Goal: Communication & Community: Answer question/provide support

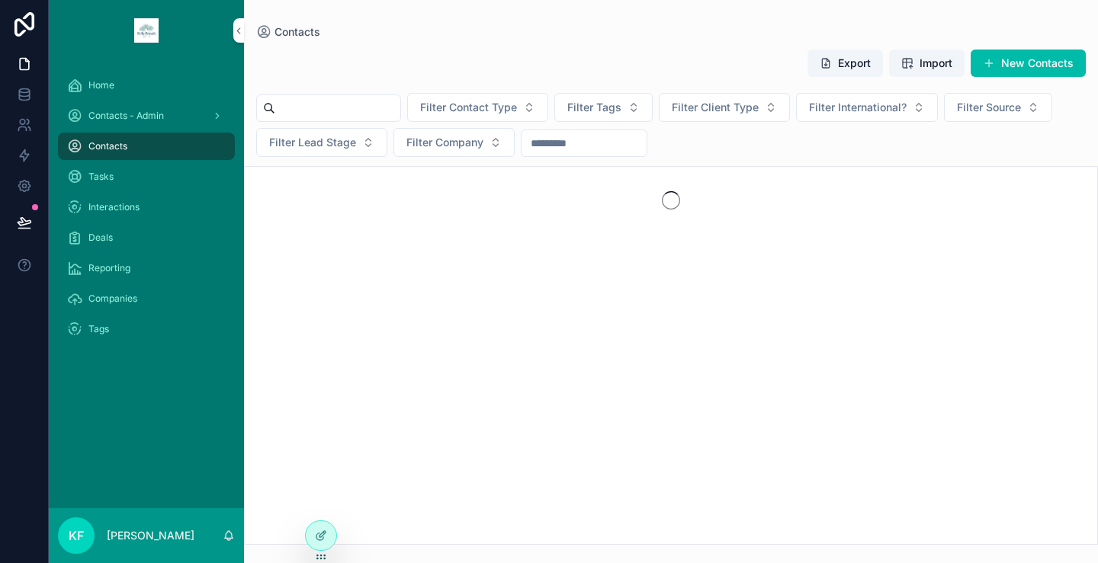
click at [193, 125] on div "Contacts - Admin" at bounding box center [146, 116] width 159 height 24
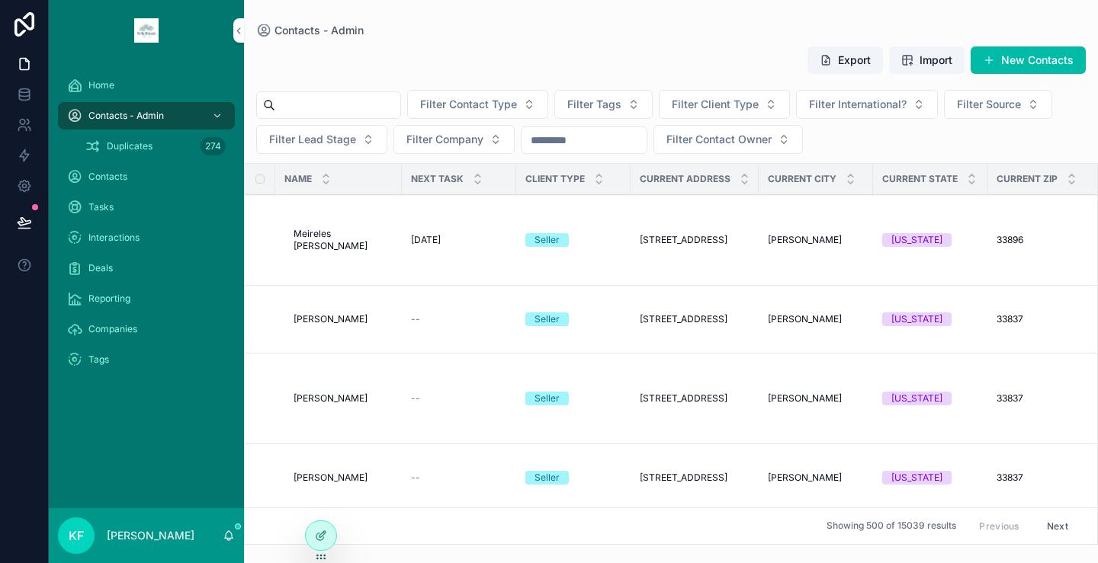
click at [339, 111] on input "scrollable content" at bounding box center [337, 105] width 125 height 21
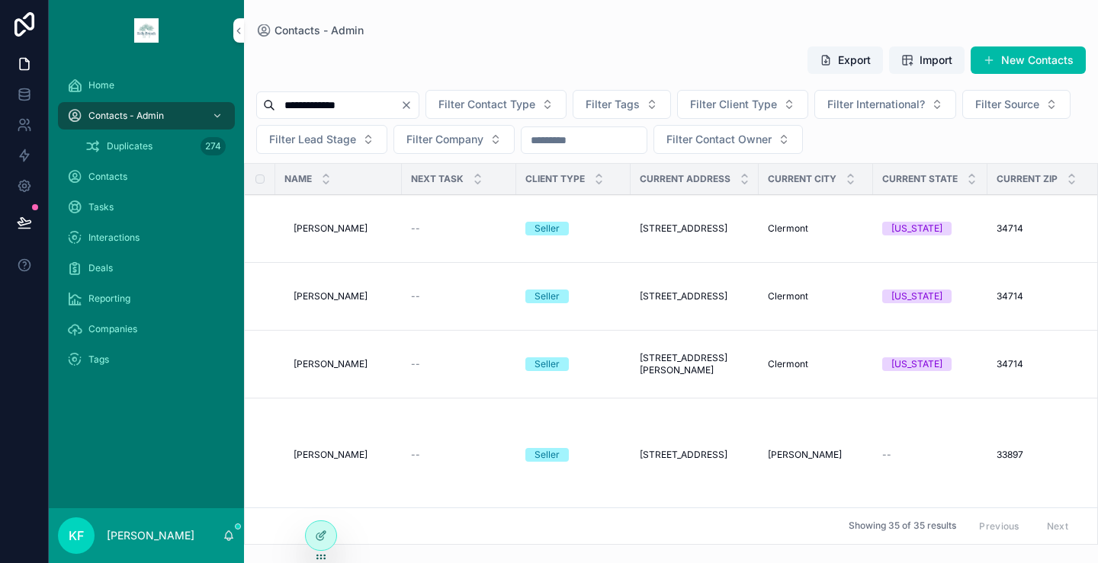
type input "**********"
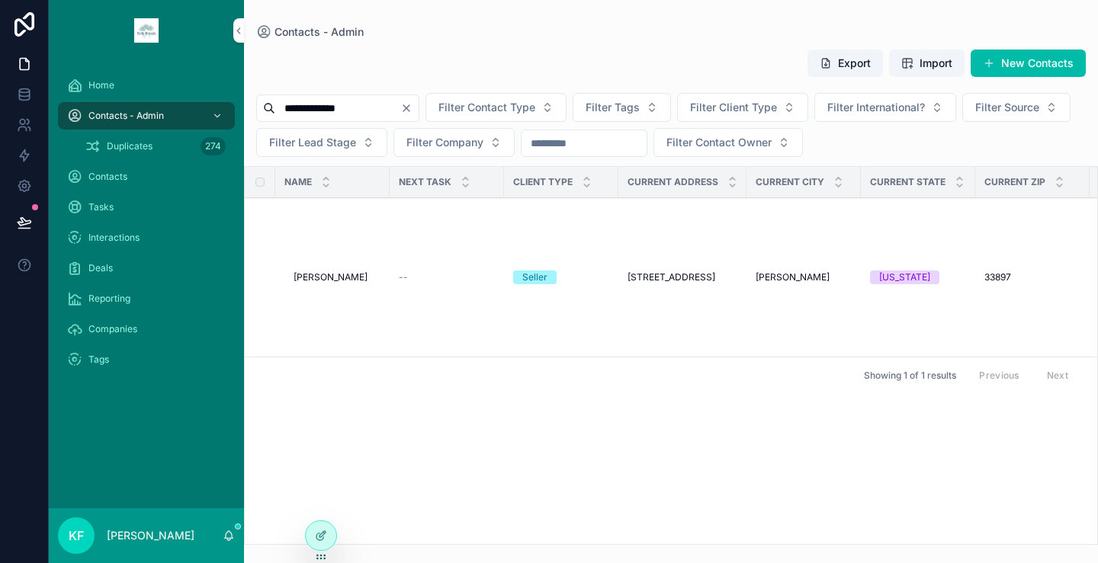
click at [348, 278] on span "[PERSON_NAME]" at bounding box center [330, 277] width 74 height 12
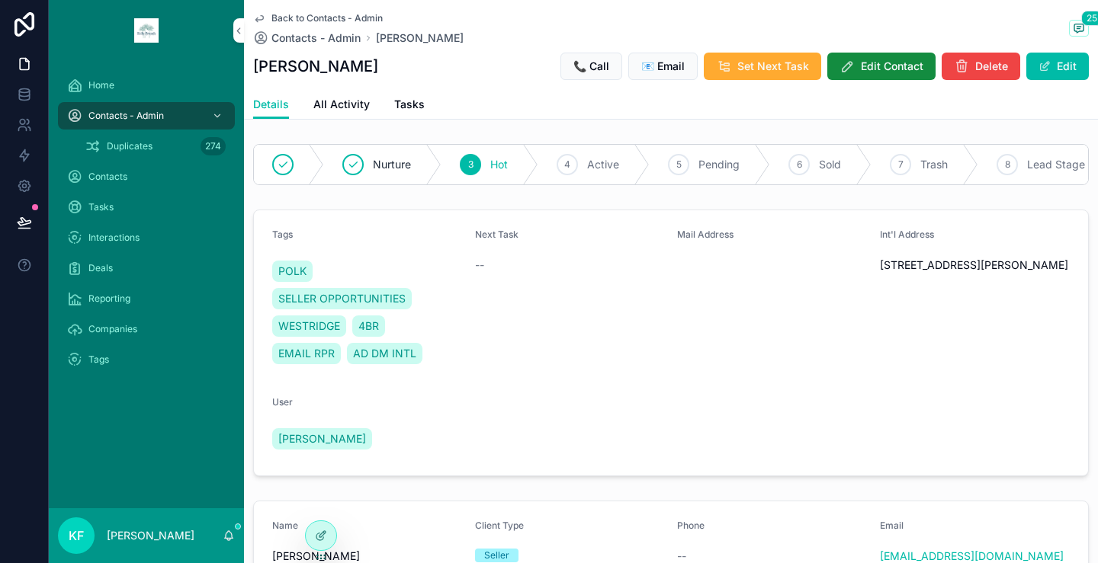
click at [595, 166] on span "Active" at bounding box center [603, 164] width 32 height 15
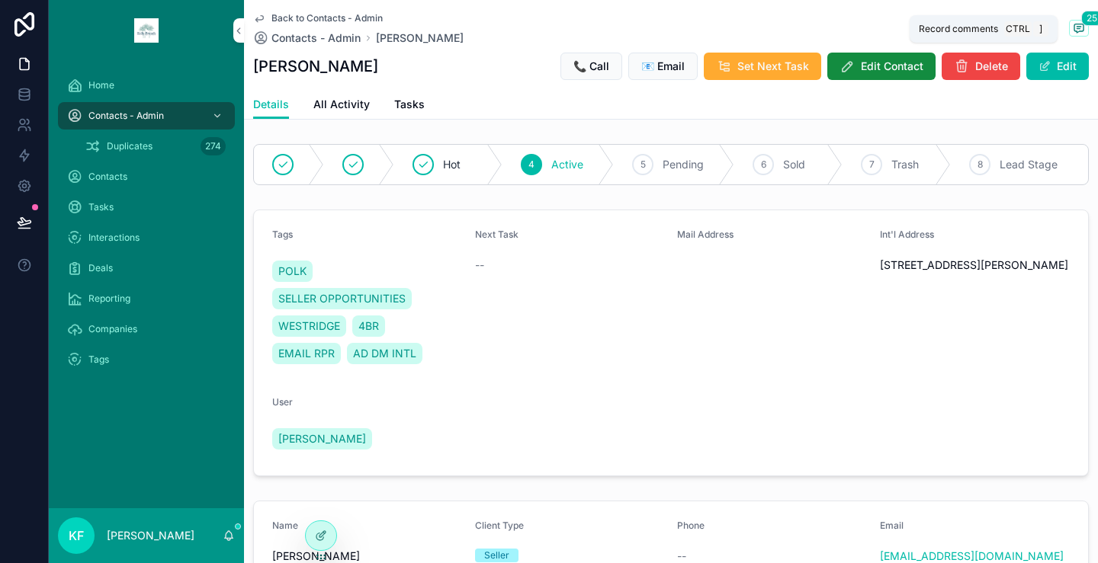
click at [1073, 28] on icon "scrollable content" at bounding box center [1079, 28] width 12 height 12
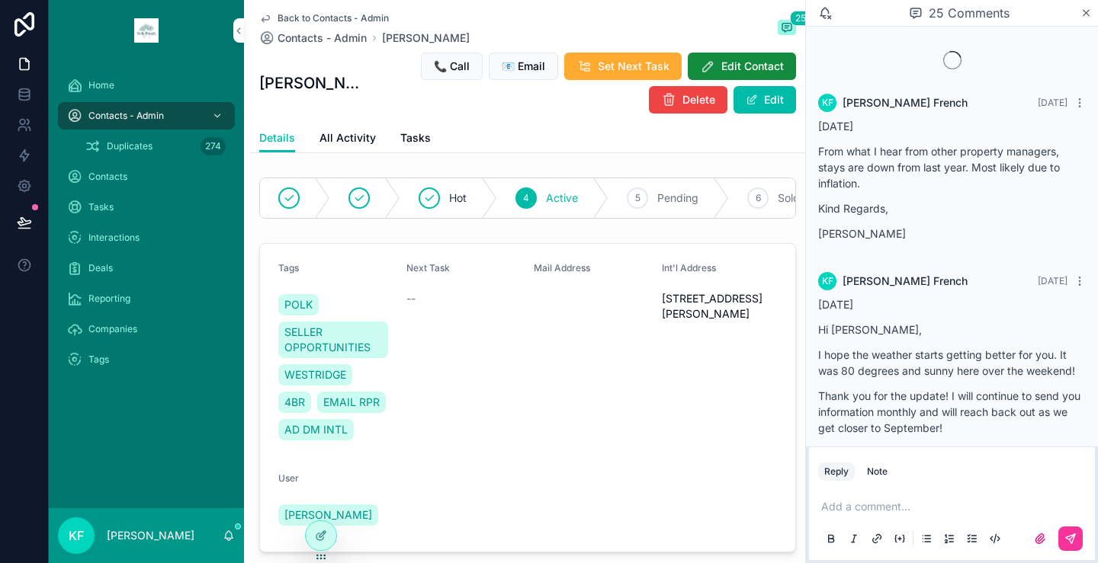
click at [916, 499] on div "Add a comment..." at bounding box center [952, 522] width 268 height 64
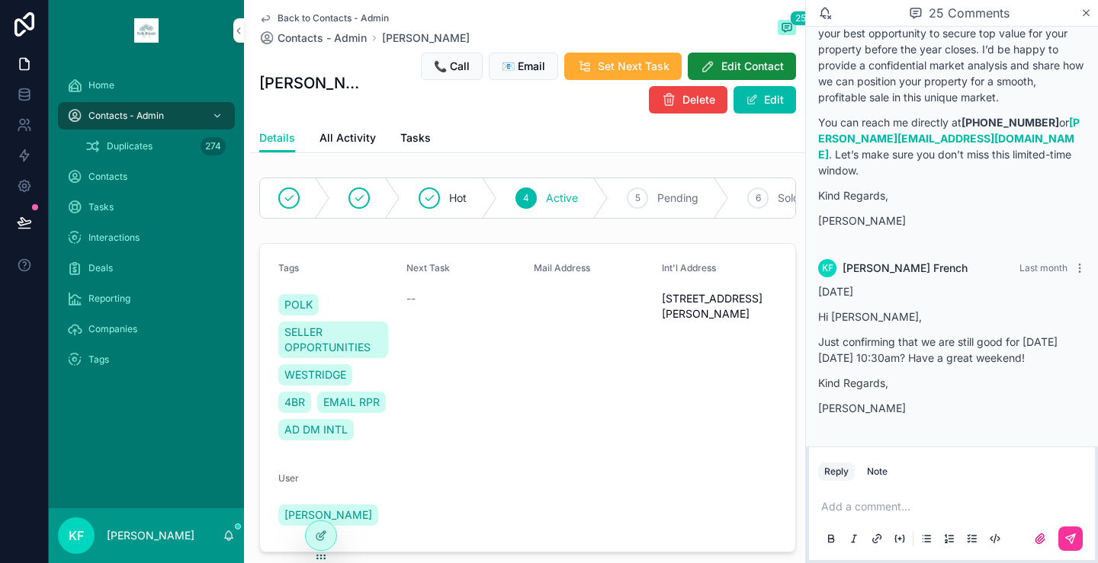
click at [907, 511] on p "scrollable content" at bounding box center [955, 506] width 268 height 15
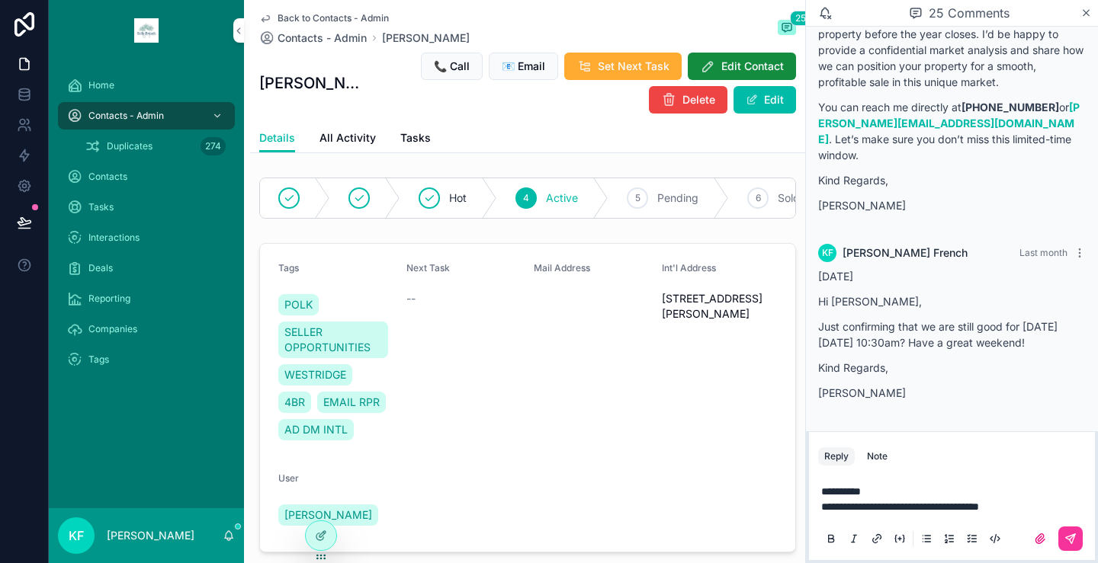
click at [1074, 534] on icon "scrollable content" at bounding box center [1070, 539] width 12 height 12
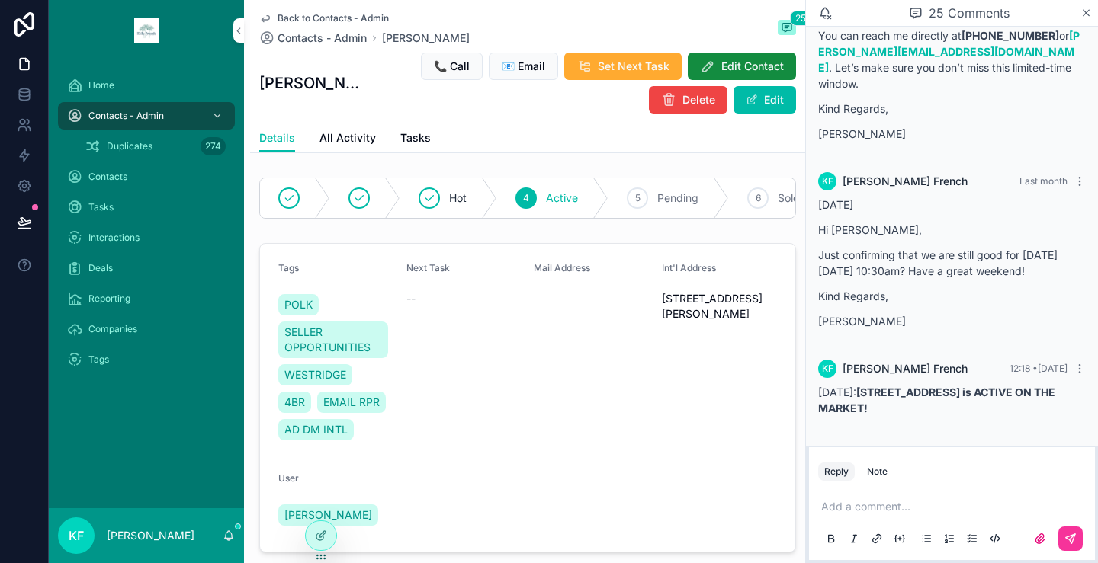
scroll to position [5227, 0]
